Goal: Find contact information: Find contact information

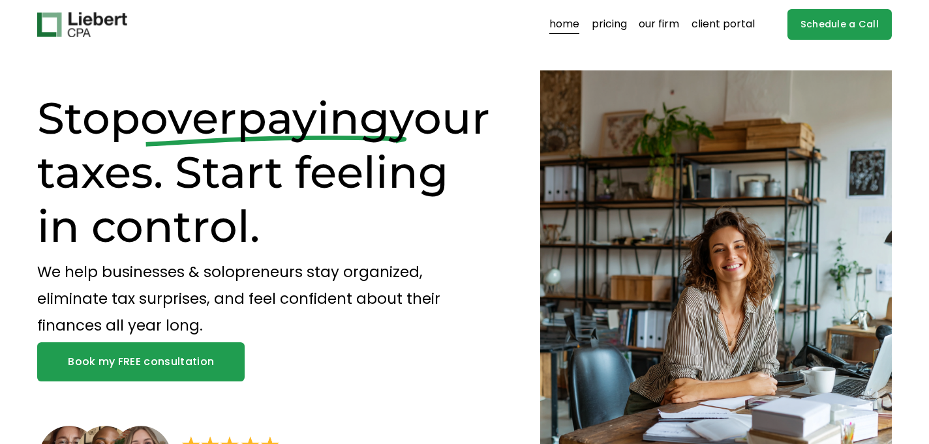
click at [670, 25] on link "our firm" at bounding box center [658, 24] width 40 height 21
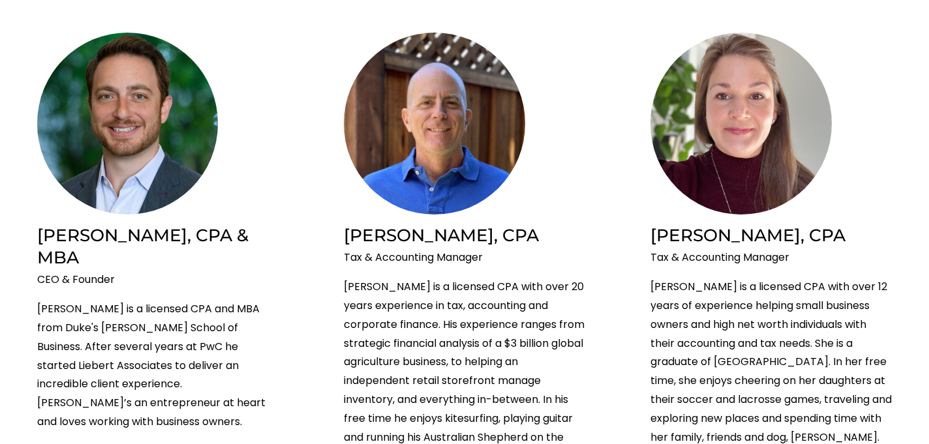
scroll to position [634, 0]
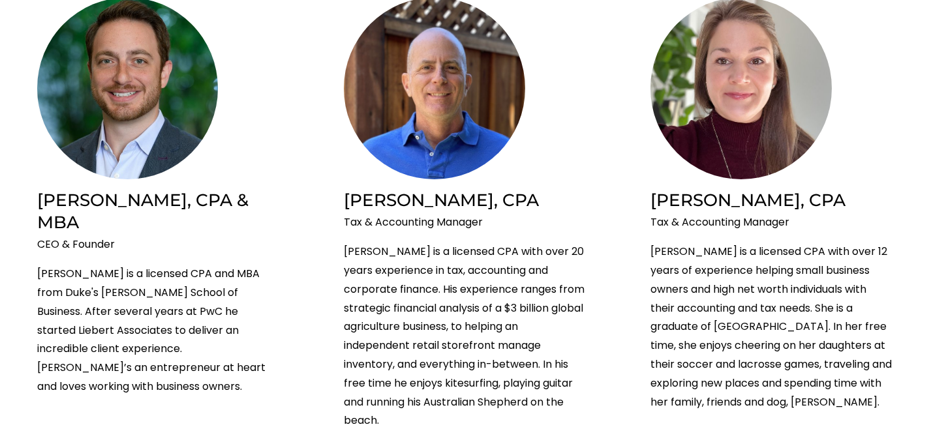
click at [134, 145] on img at bounding box center [127, 88] width 181 height 182
click at [139, 202] on h2 "Brian Liebert, CPA & MBA" at bounding box center [157, 211] width 241 height 44
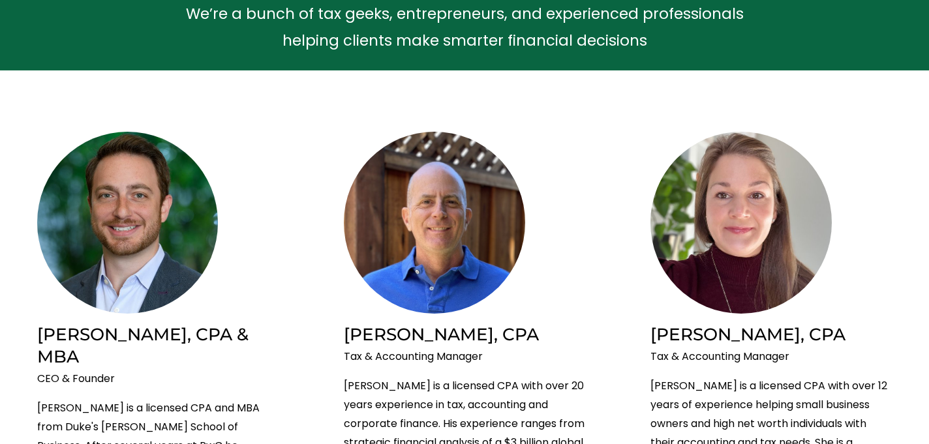
scroll to position [498, 0]
